Goal: Information Seeking & Learning: Find specific page/section

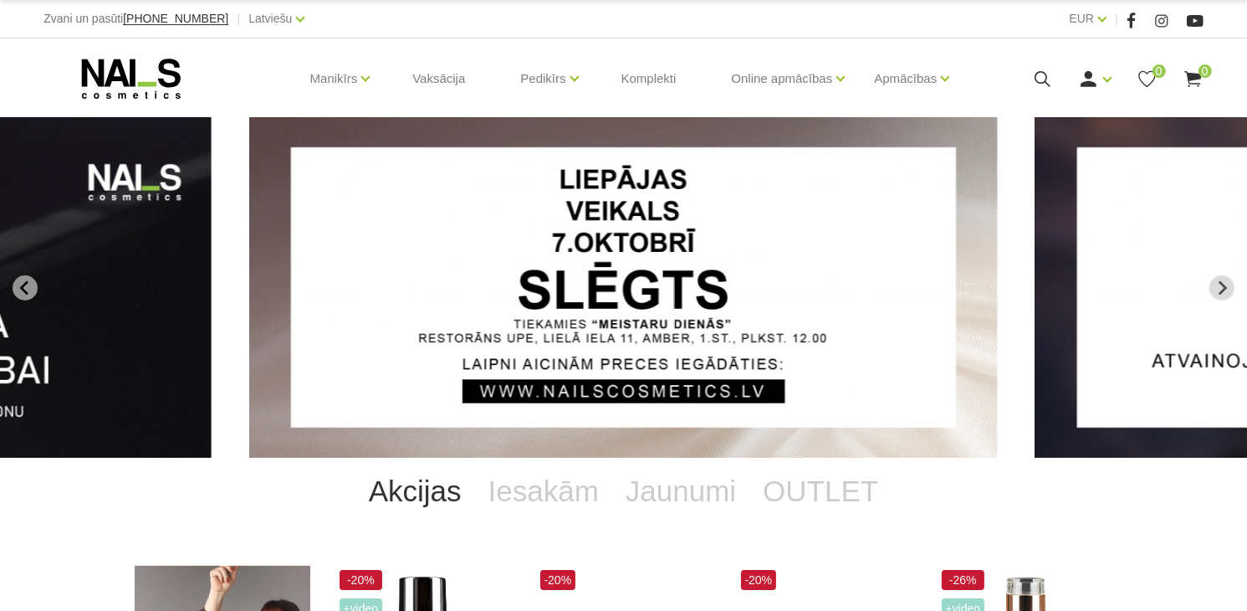
click at [1038, 69] on icon at bounding box center [1042, 79] width 21 height 21
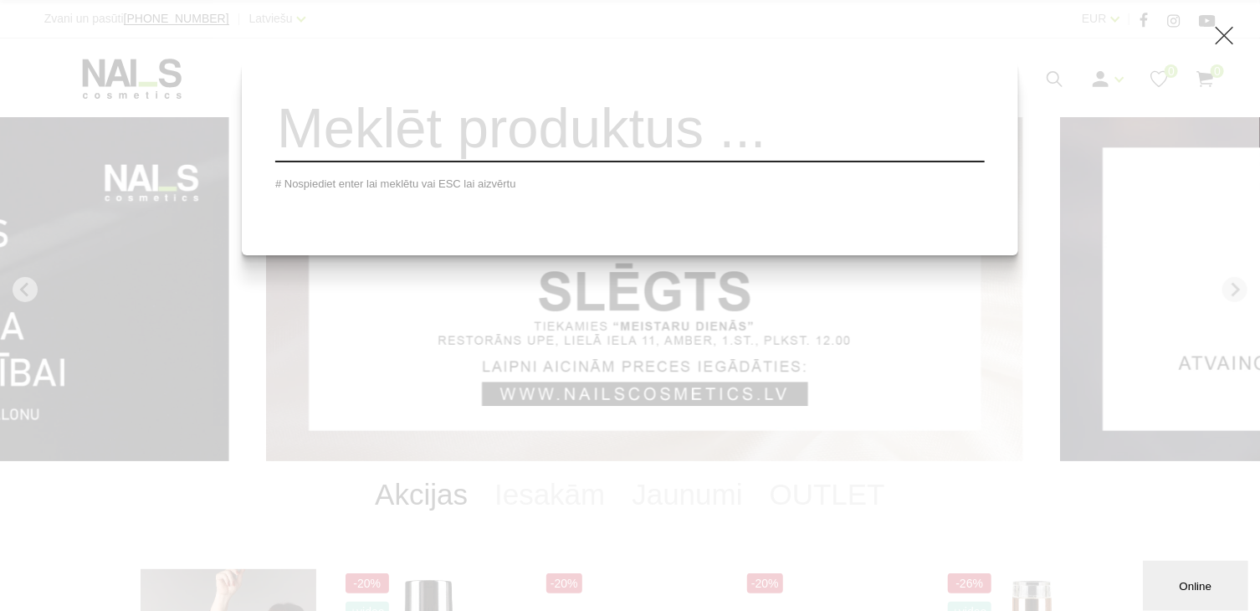
drag, startPoint x: 850, startPoint y: 127, endPoint x: 842, endPoint y: 135, distance: 10.6
click at [849, 128] on input "search" at bounding box center [629, 129] width 709 height 68
paste input "WANTED Q5 UV/LED BUILDER GEL ,30ML,SEASHELL"
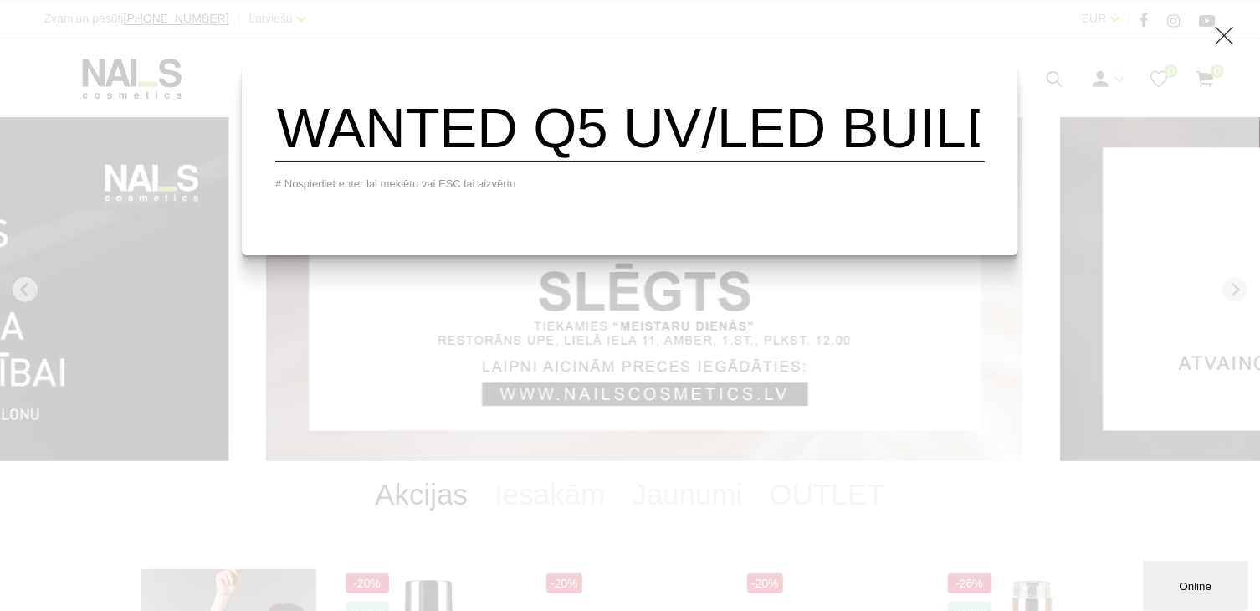
scroll to position [0, 646]
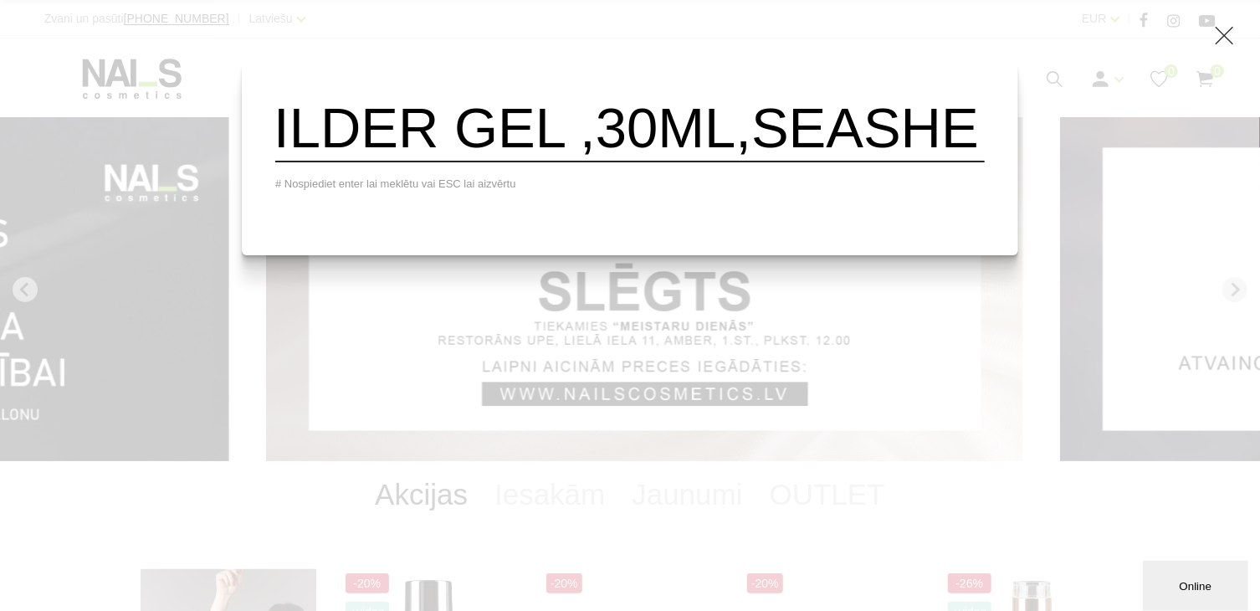
type input "WANTED Q5 UV/LED BUILDER GEL ,30ML,SEASHELL"
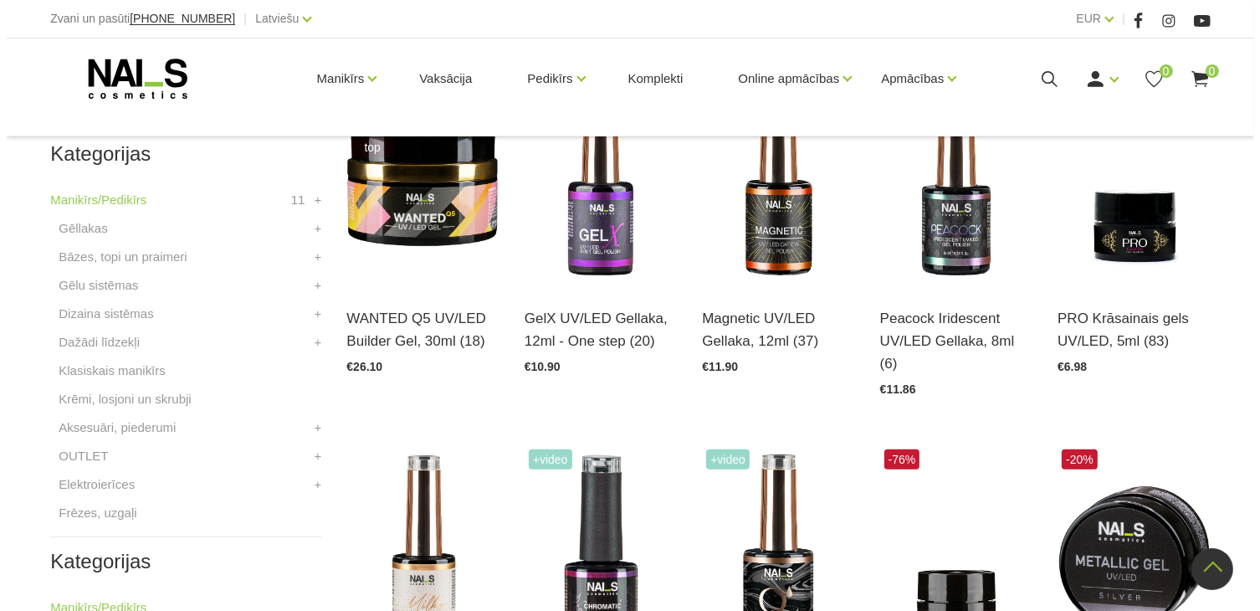
scroll to position [468, 0]
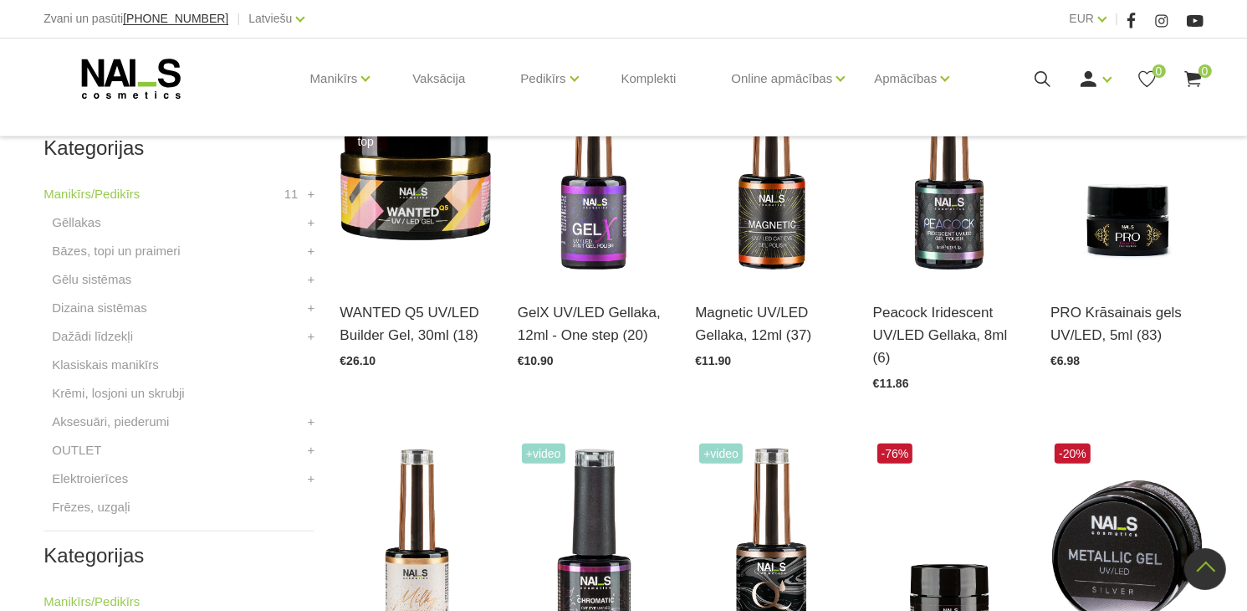
click at [1033, 74] on icon at bounding box center [1042, 79] width 21 height 21
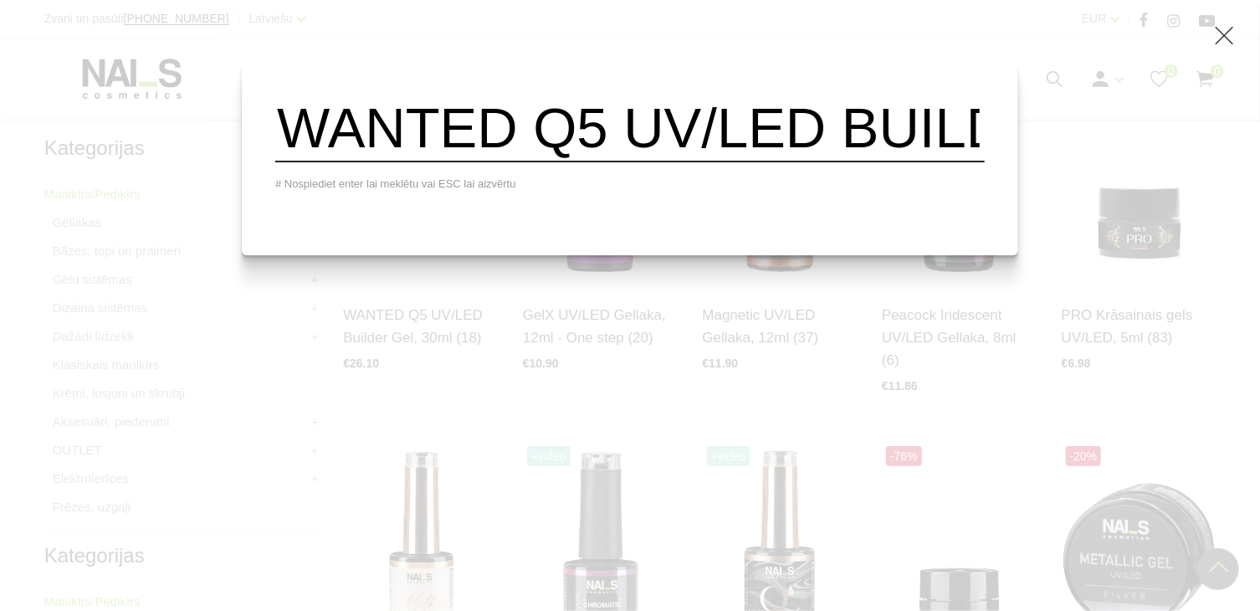
paste input "Quick Builder Masque SPARKLE COVER BASE UV/LED [PERSON_NAME]/gēls, 15ml, 101"
type input "Quick Builder Masque SPARKLE COVER BASE UV/LED [PERSON_NAME]/gēls, 15ml, 101WAN…"
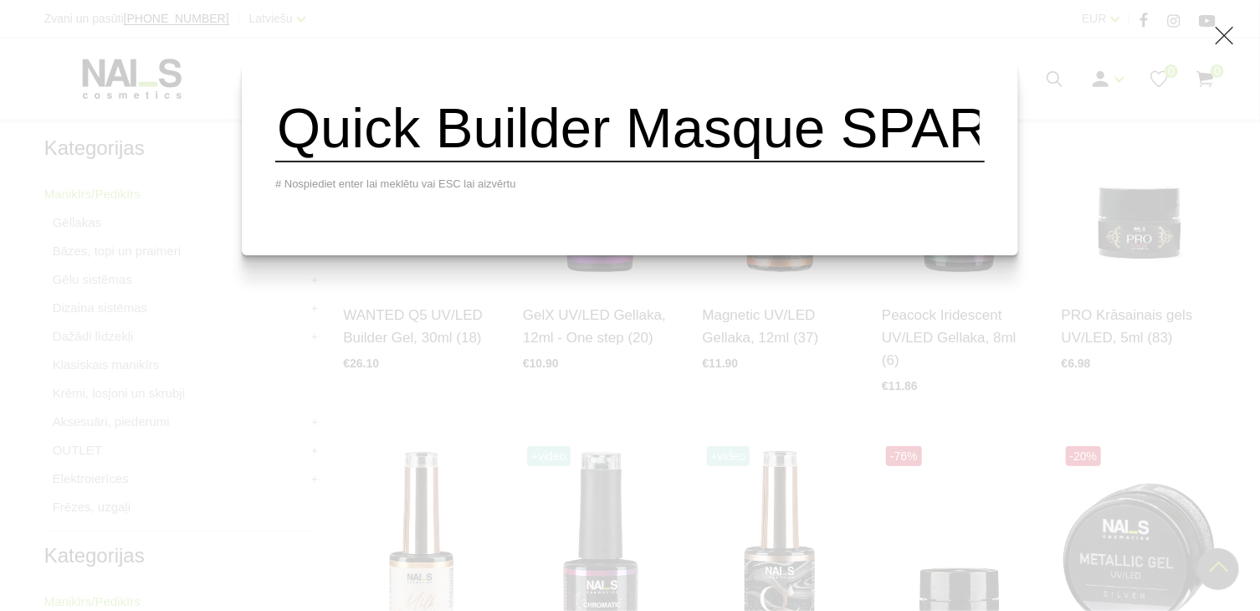
scroll to position [0, 1195]
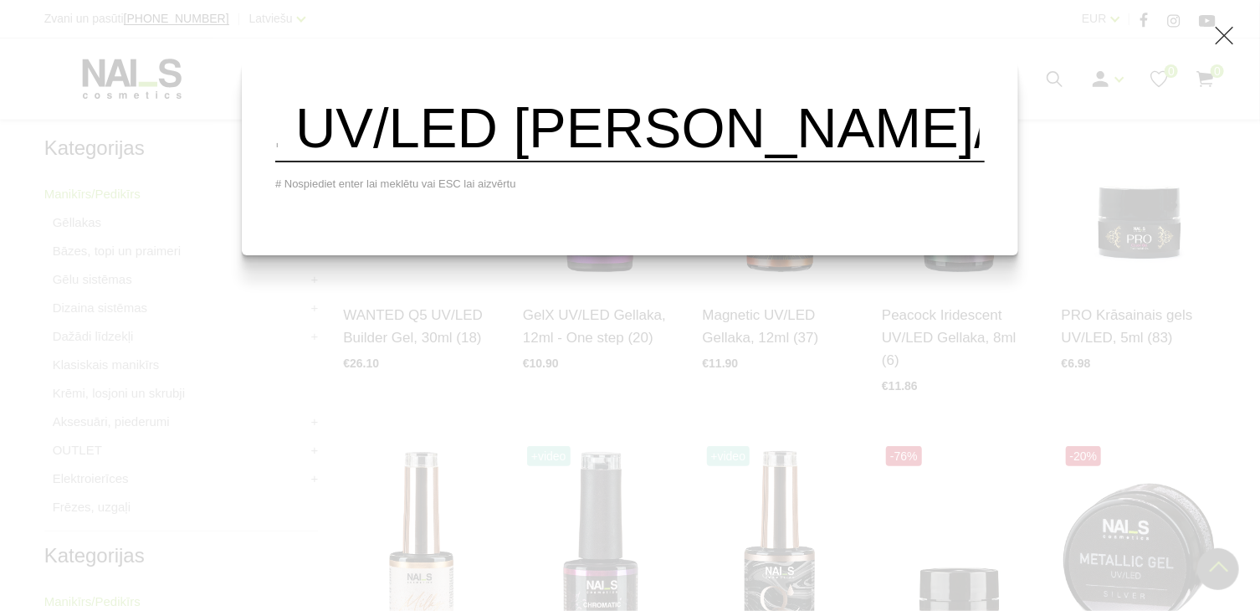
click at [580, 121] on input "Quick Builder Masque SPARKLE COVER BASE UV/LED [PERSON_NAME]/gēls, 15ml, 101WAN…" at bounding box center [629, 129] width 709 height 68
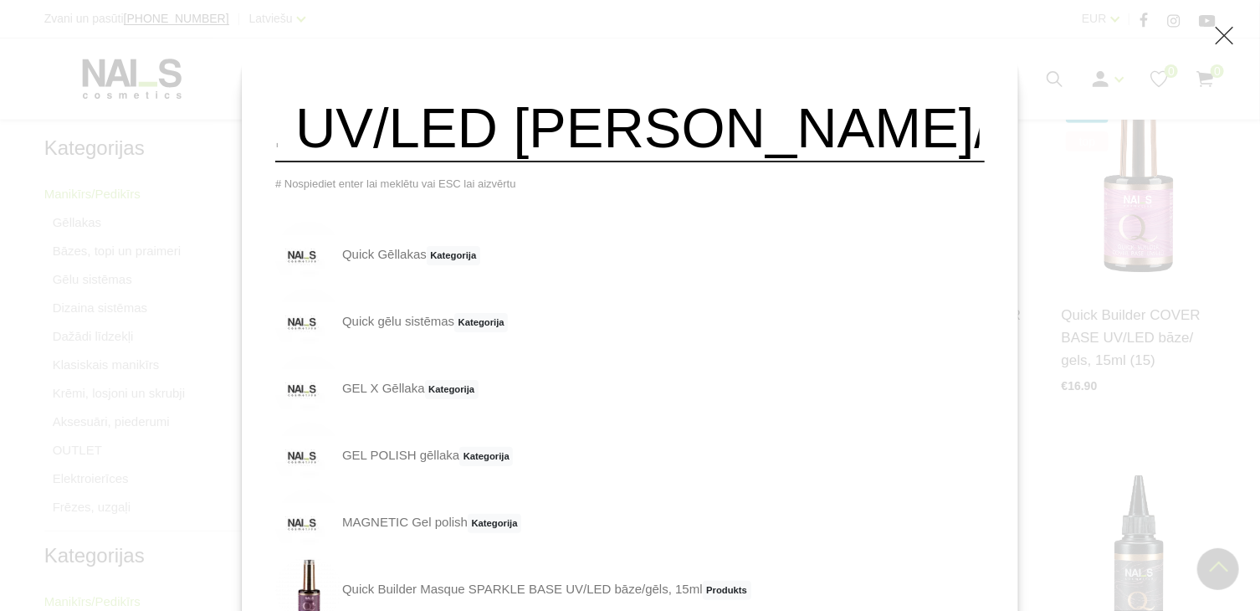
click at [580, 121] on input "Quick Builder Masque SPARKLE COVER BASE UV/LED [PERSON_NAME]/gēls, 15ml, 101WAN…" at bounding box center [629, 129] width 709 height 68
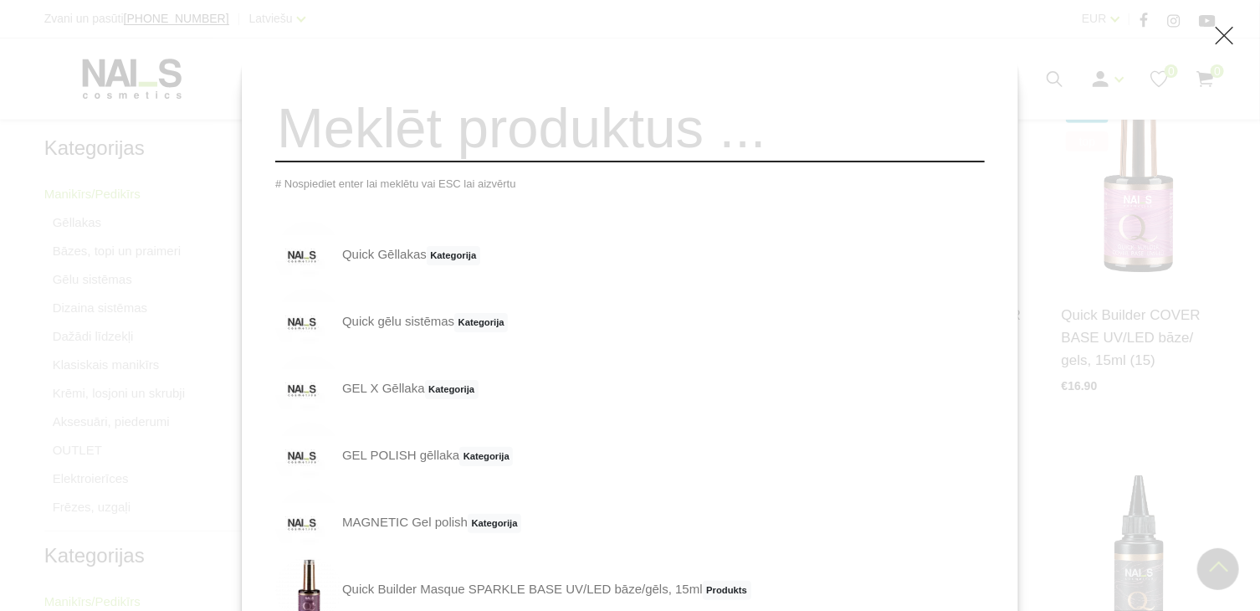
scroll to position [0, 0]
paste input "Quick Builder Masque SPARKLE COVER BASE UV/LED [PERSON_NAME]/gēls, 15ml, 101"
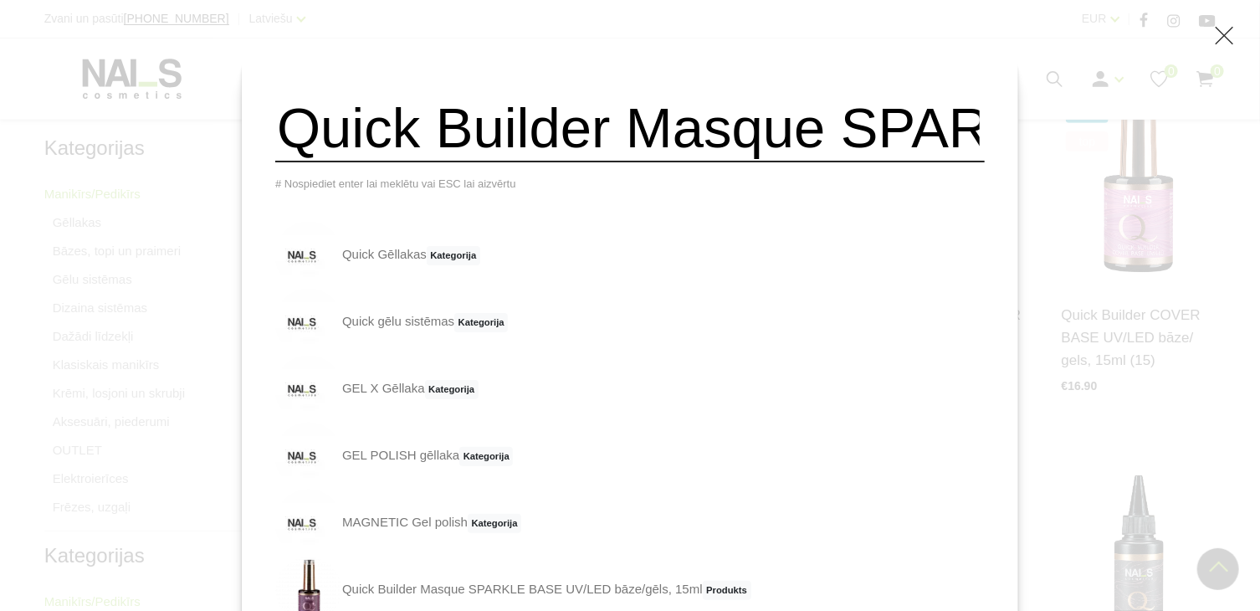
scroll to position [0, 1195]
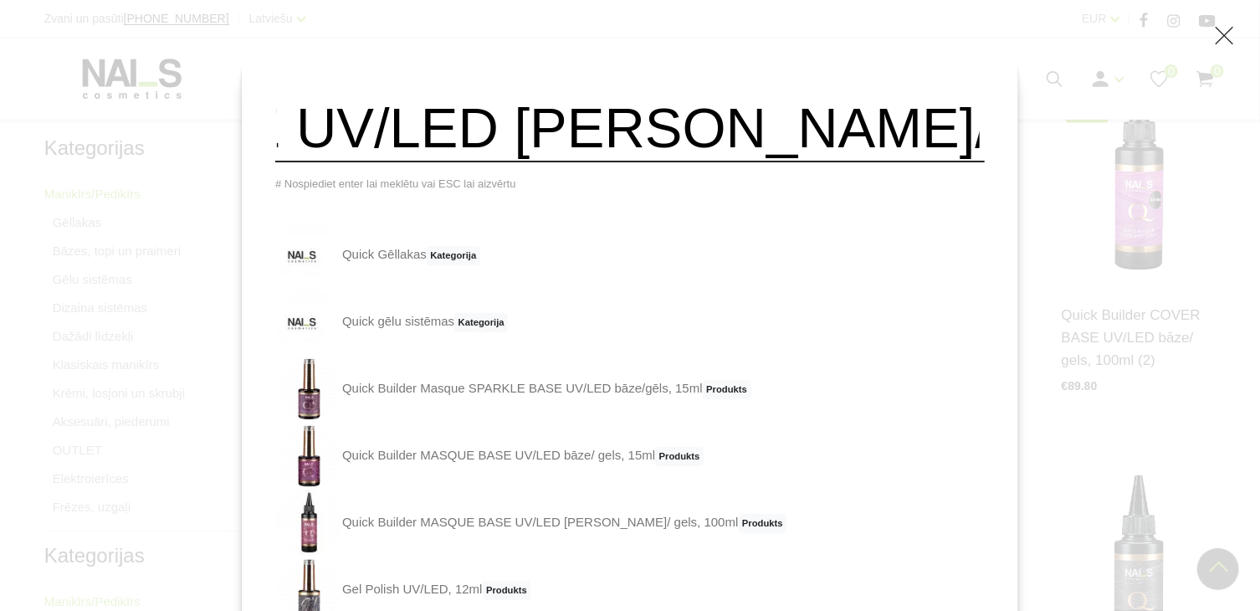
type input "Quick Builder Masque SPARKLE COVER BASE UV/LED [PERSON_NAME]/gēls, 15ml, 101"
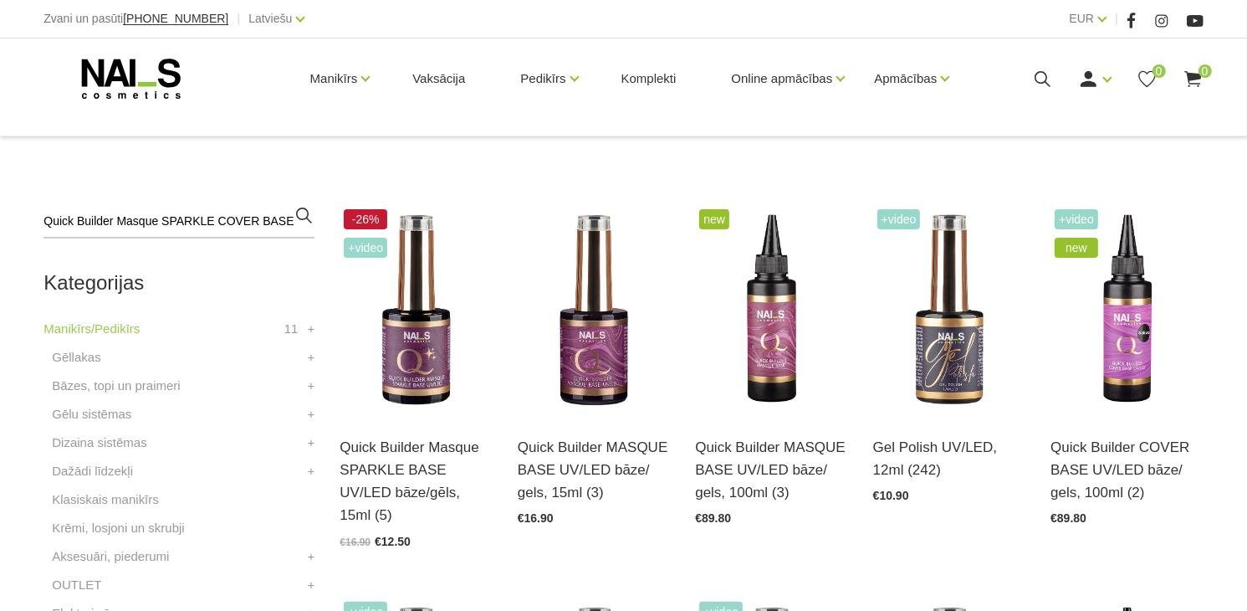
scroll to position [356, 0]
